Goal: Register for event/course

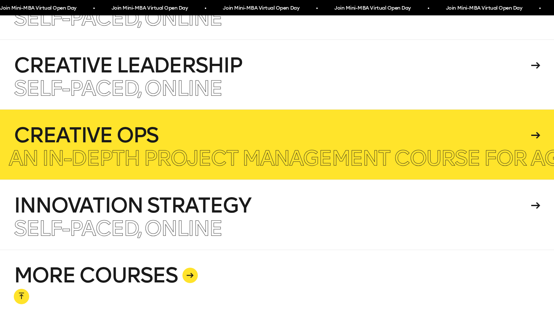
scroll to position [1618, 0]
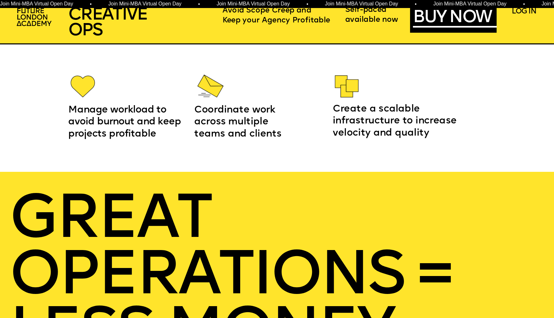
scroll to position [1033, 0]
click at [438, 18] on link "BUY NOW" at bounding box center [455, 18] width 84 height 16
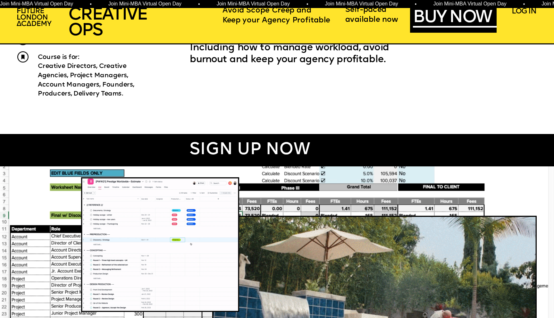
scroll to position [0, 0]
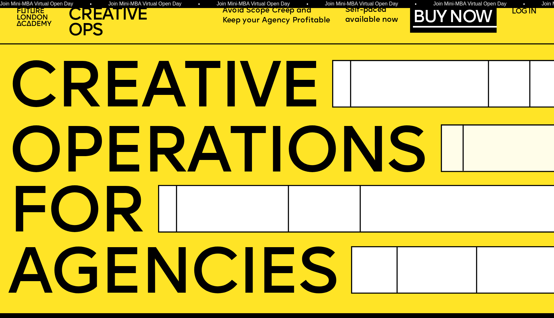
click at [89, 24] on span "CREATIVE OPS" at bounding box center [107, 22] width 79 height 33
click at [30, 16] on img at bounding box center [34, 17] width 43 height 25
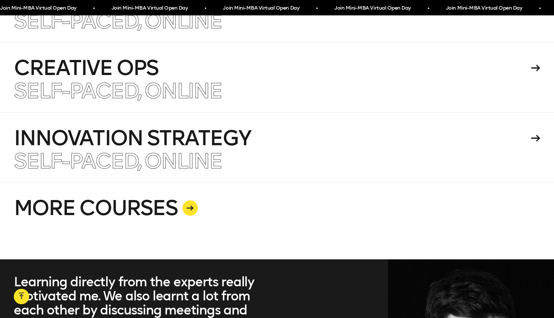
scroll to position [1683, 0]
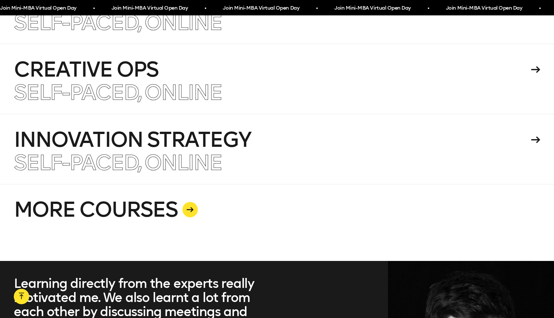
click at [183, 184] on link "MORE COURSES" at bounding box center [277, 222] width 527 height 77
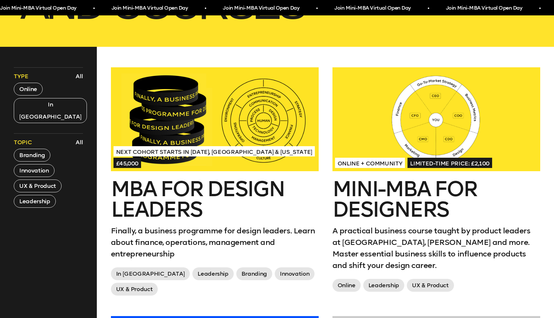
scroll to position [239, 0]
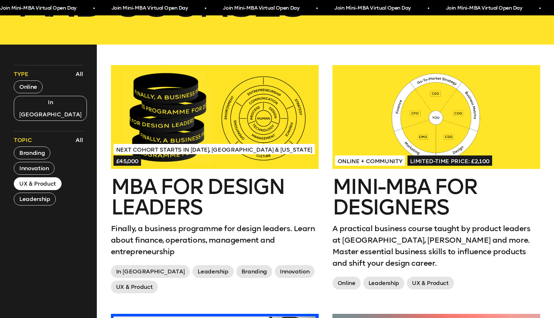
click at [40, 177] on button "UX & Product" at bounding box center [38, 183] width 48 height 13
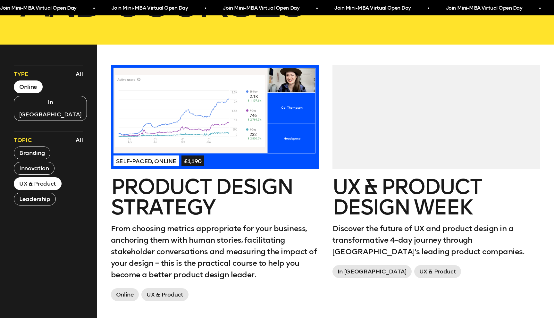
click at [27, 82] on button "Online" at bounding box center [28, 87] width 29 height 13
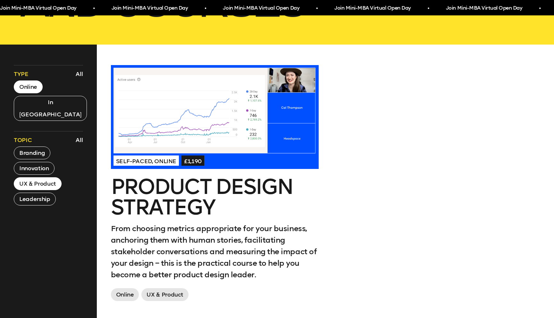
click at [174, 204] on h2 "Product Design Strategy" at bounding box center [215, 197] width 208 height 41
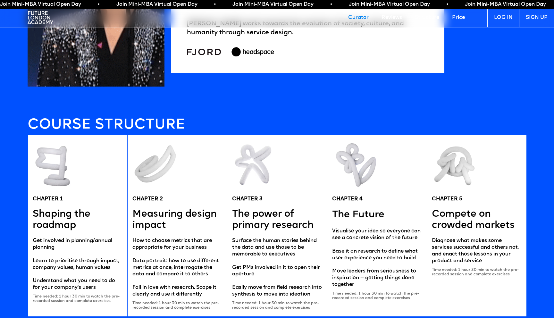
scroll to position [1216, 0]
